Goal: Check status: Check status

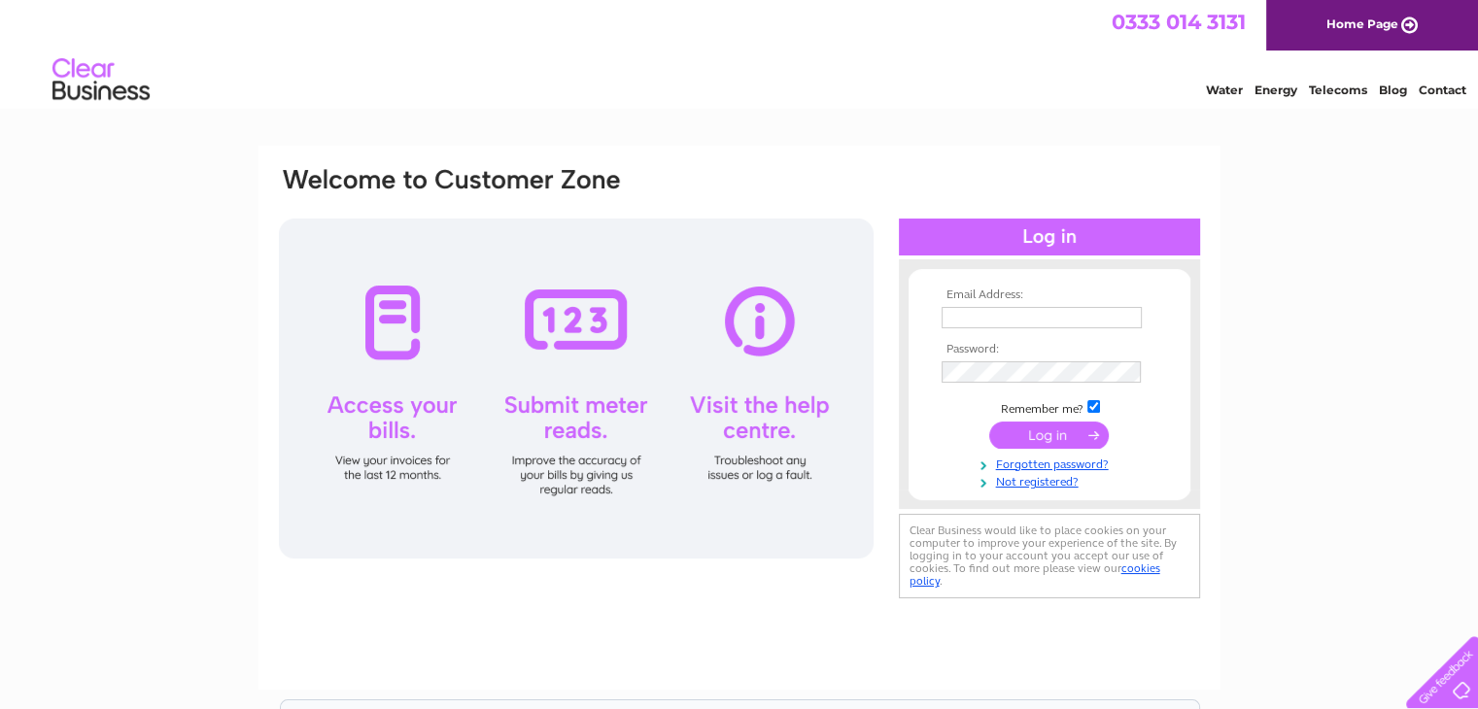
click at [985, 322] on input "text" at bounding box center [1041, 317] width 200 height 21
type input "[EMAIL_ADDRESS][DOMAIN_NAME]"
click at [989, 423] on input "submit" at bounding box center [1048, 436] width 119 height 27
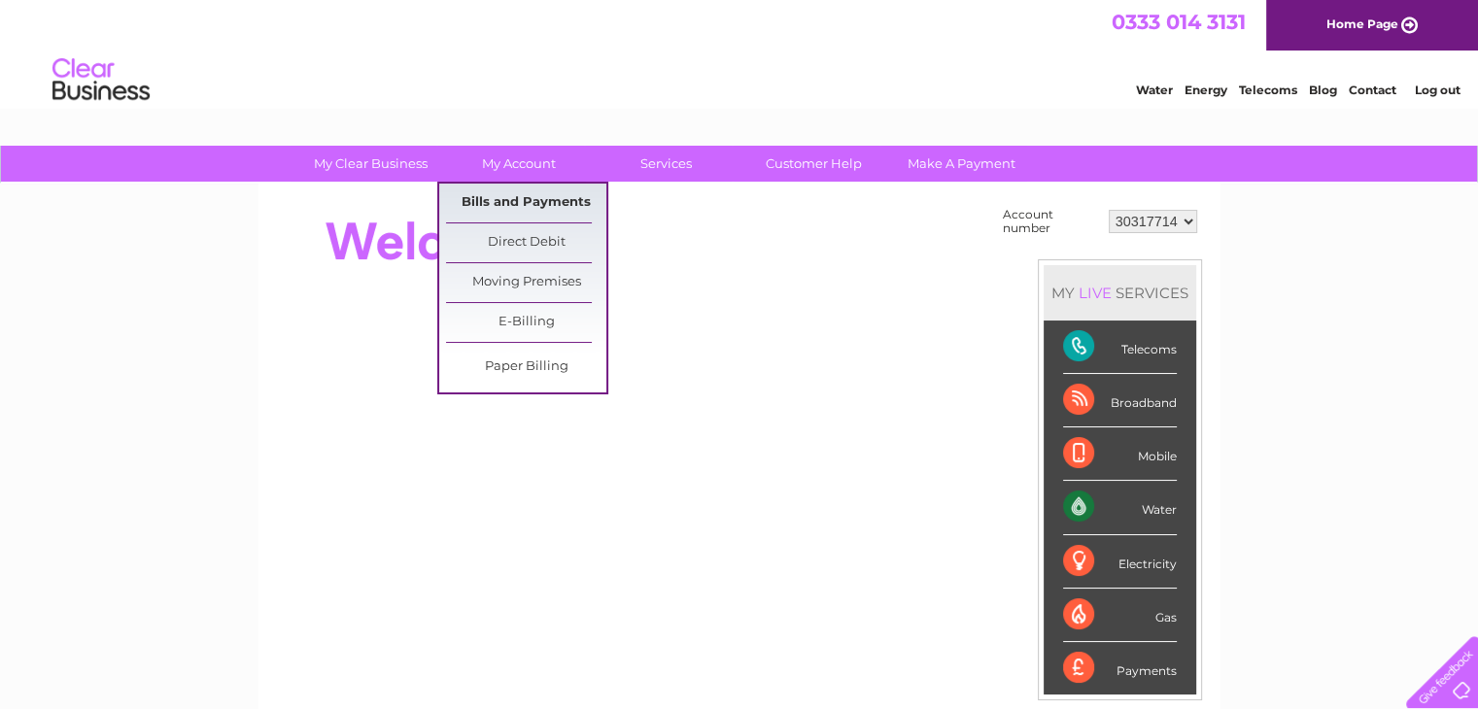
click at [550, 204] on link "Bills and Payments" at bounding box center [526, 203] width 160 height 39
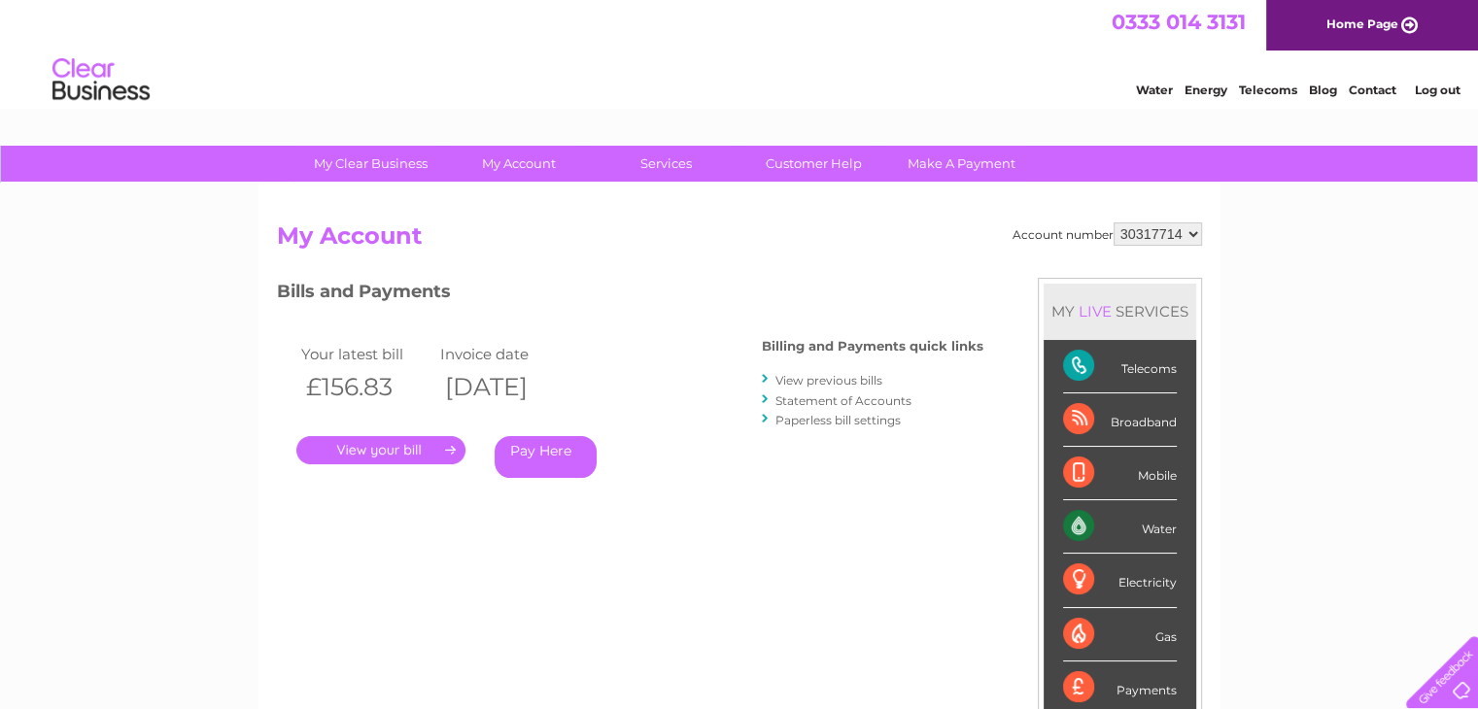
click at [420, 457] on link "." at bounding box center [380, 450] width 169 height 28
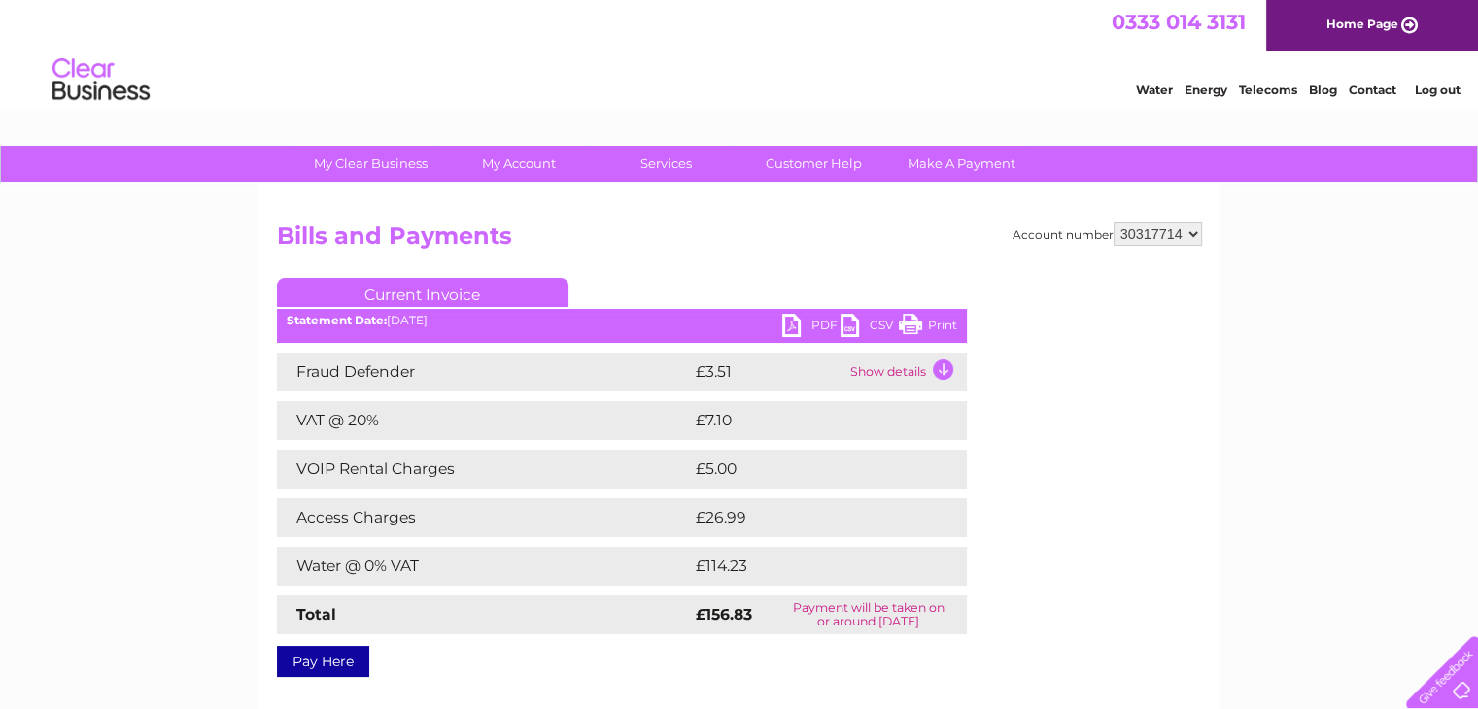
drag, startPoint x: 804, startPoint y: 612, endPoint x: 971, endPoint y: 618, distance: 167.2
click at [971, 618] on div "Account number 30317714 Bills and Payments Current Invoice PDF CSV Print" at bounding box center [739, 446] width 925 height 448
click at [996, 628] on div "Account number 30317714 Bills and Payments Current Invoice PDF CSV Print" at bounding box center [739, 446] width 925 height 448
click at [919, 409] on td at bounding box center [942, 420] width 49 height 39
